Goal: Transaction & Acquisition: Book appointment/travel/reservation

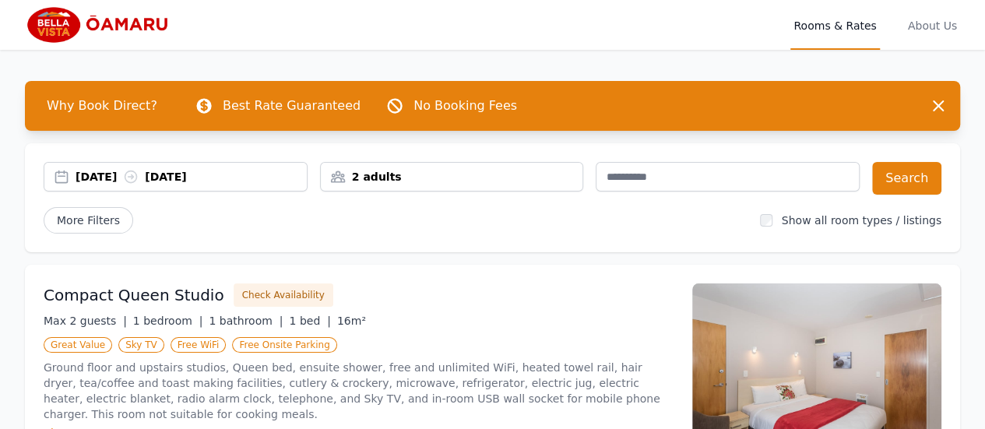
click at [128, 179] on div "[DATE] [DATE]" at bounding box center [191, 177] width 231 height 16
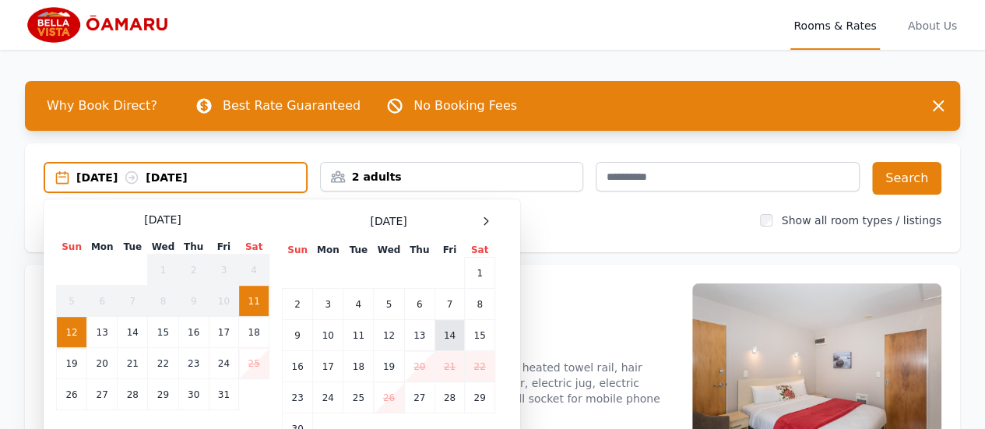
click at [449, 339] on td "14" at bounding box center [449, 335] width 30 height 31
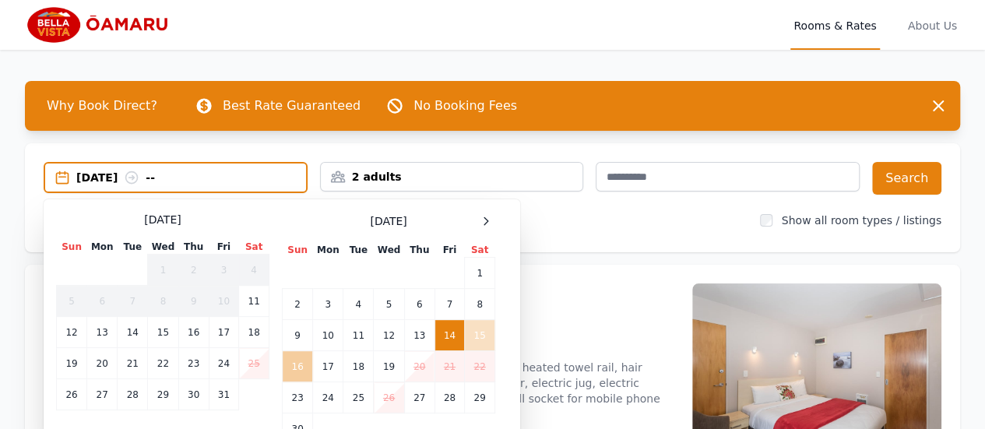
click at [298, 364] on td "16" at bounding box center [298, 366] width 30 height 31
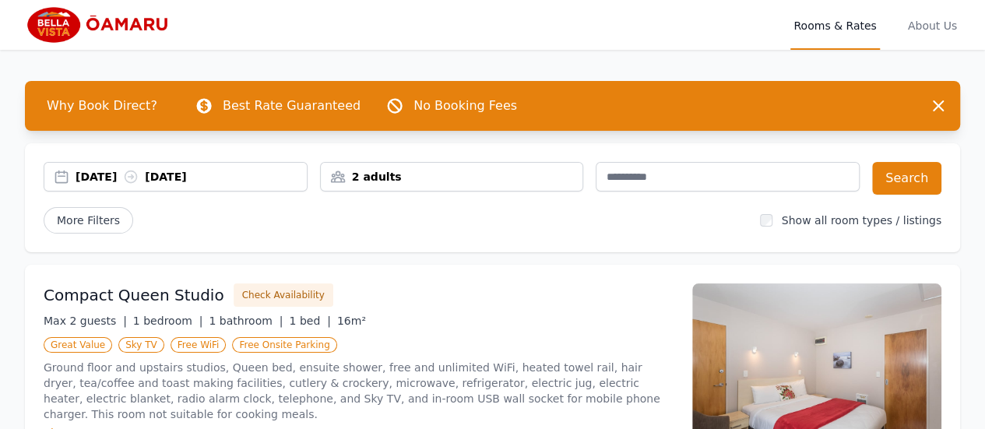
click at [479, 184] on div "2 adults" at bounding box center [452, 177] width 262 height 16
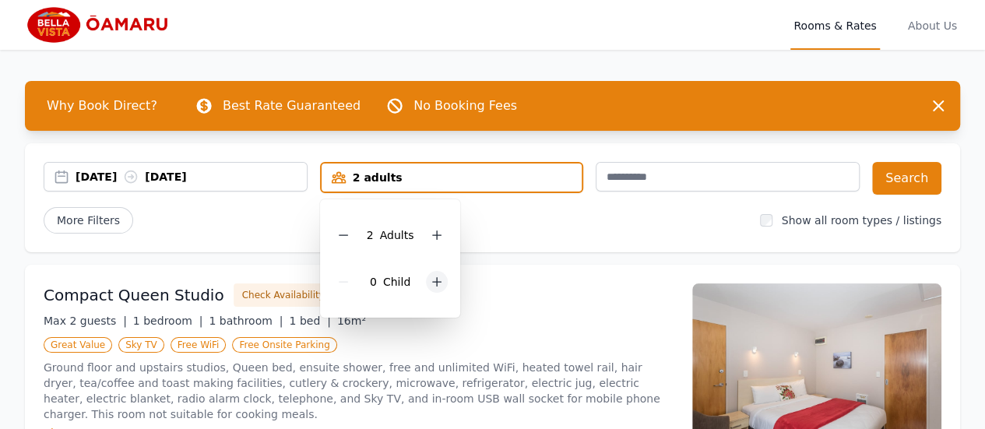
click at [436, 288] on div at bounding box center [437, 282] width 22 height 22
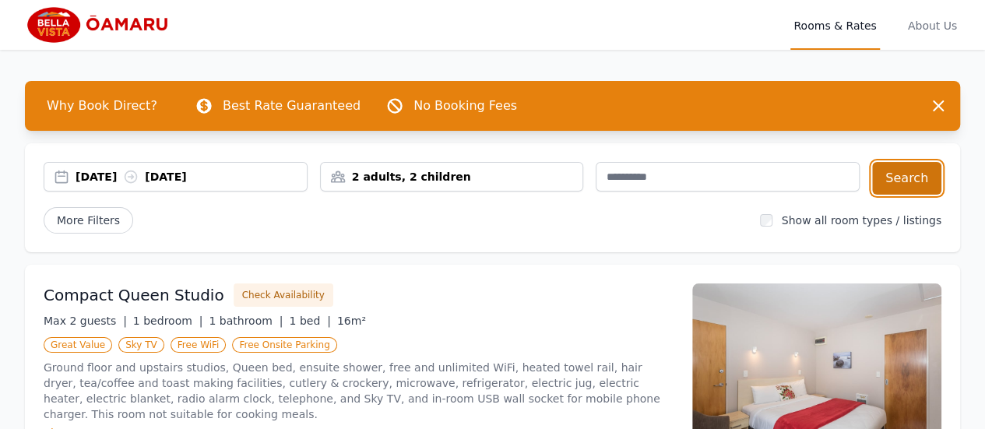
click at [908, 173] on button "Search" at bounding box center [906, 178] width 69 height 33
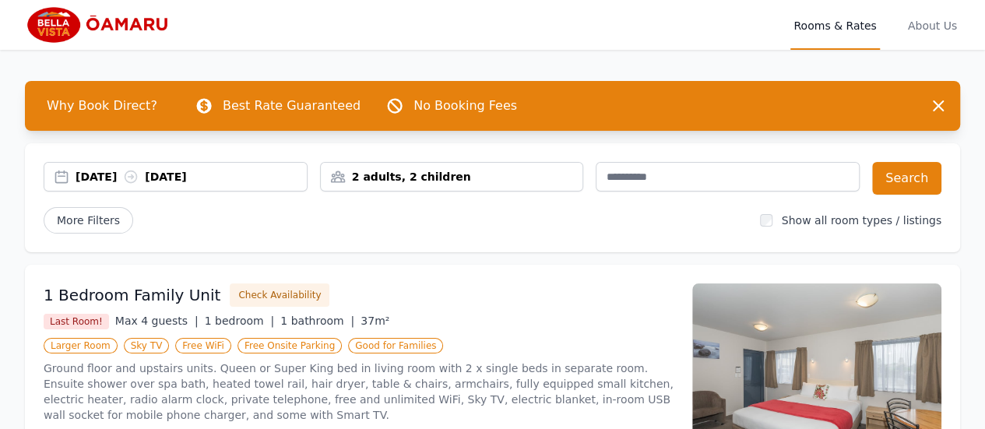
click at [672, 256] on div "Why Book Direct? Best Rate Guaranteed No Booking Fees Dismiss Dismiss [DATE] [D…" at bounding box center [492, 383] width 985 height 666
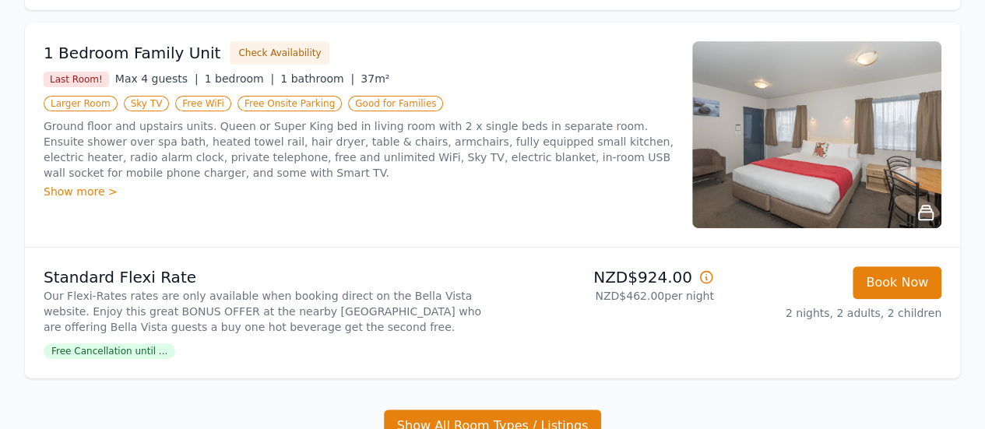
scroll to position [243, 0]
